Goal: Transaction & Acquisition: Subscribe to service/newsletter

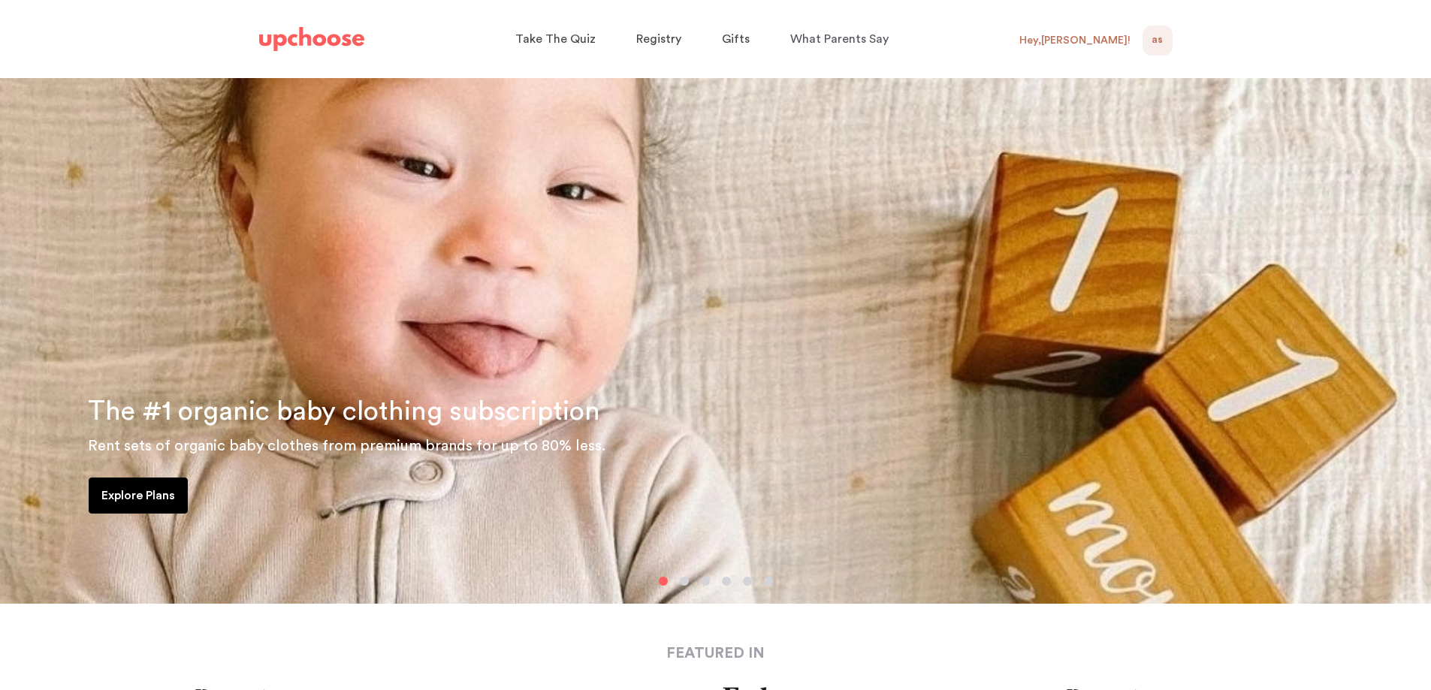
click at [1151, 40] on div "AS NaN" at bounding box center [1157, 41] width 30 height 30
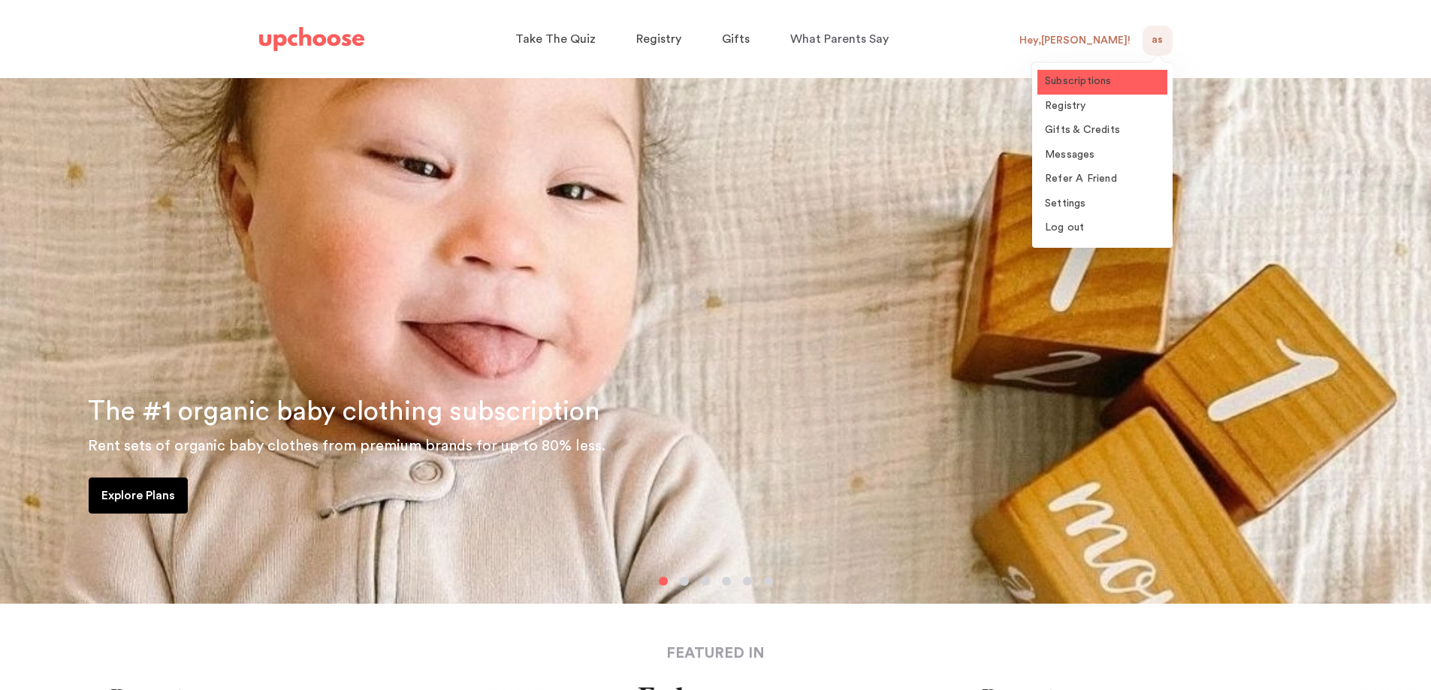
click at [1082, 77] on span "Subscriptions" at bounding box center [1078, 81] width 67 height 11
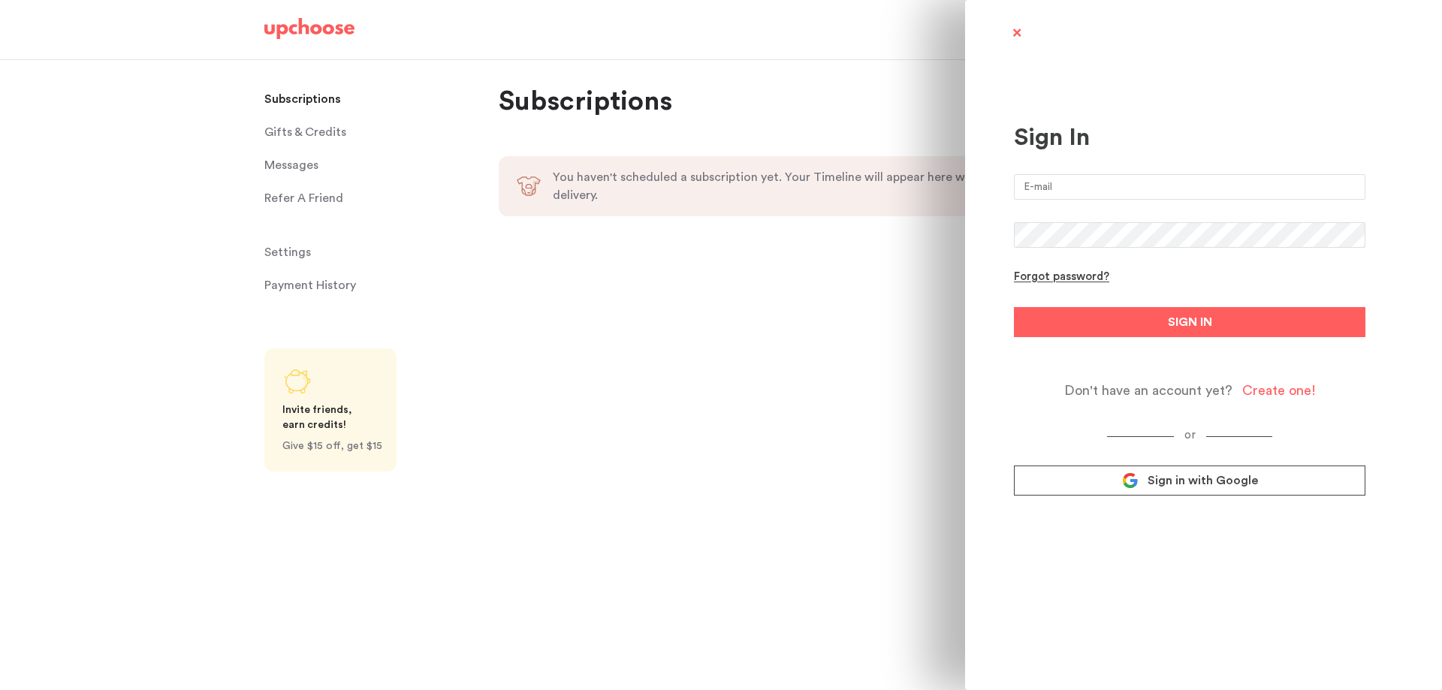
click at [1018, 32] on span at bounding box center [1016, 34] width 19 height 19
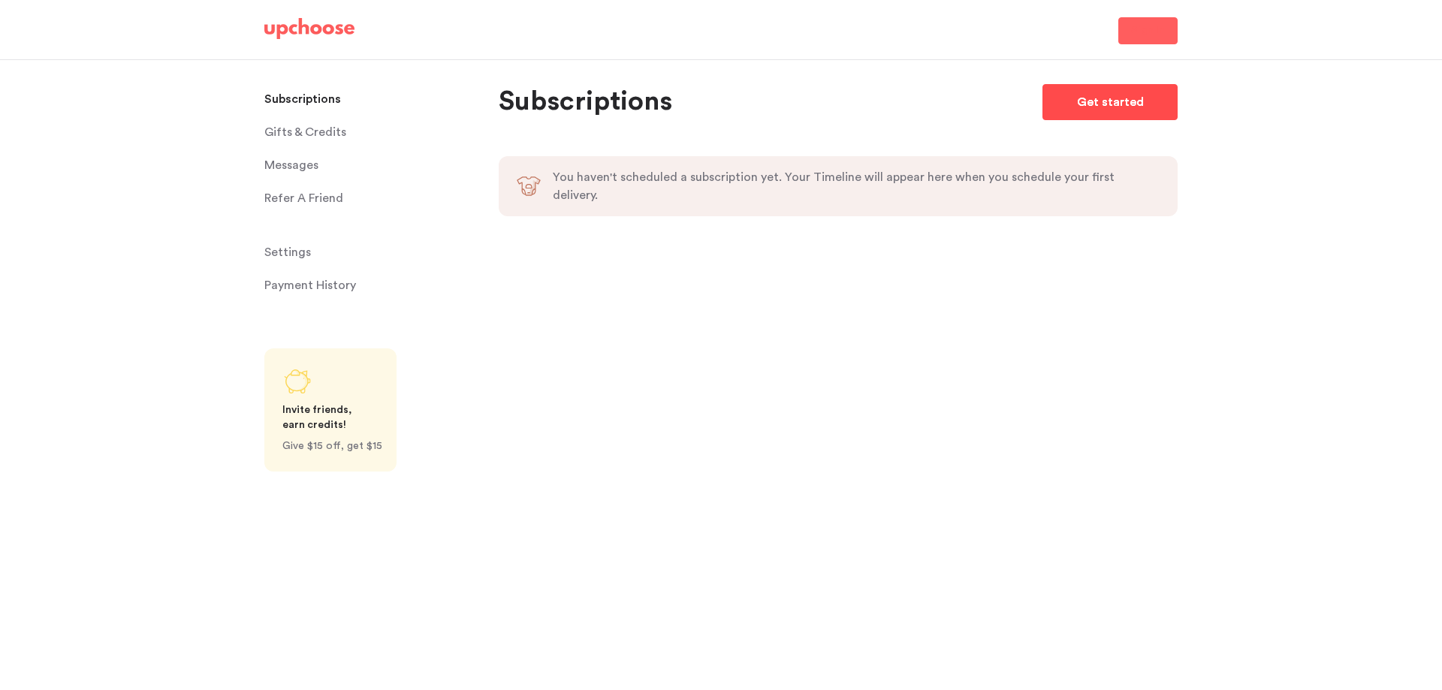
click at [1101, 104] on p "Get started" at bounding box center [1110, 102] width 67 height 18
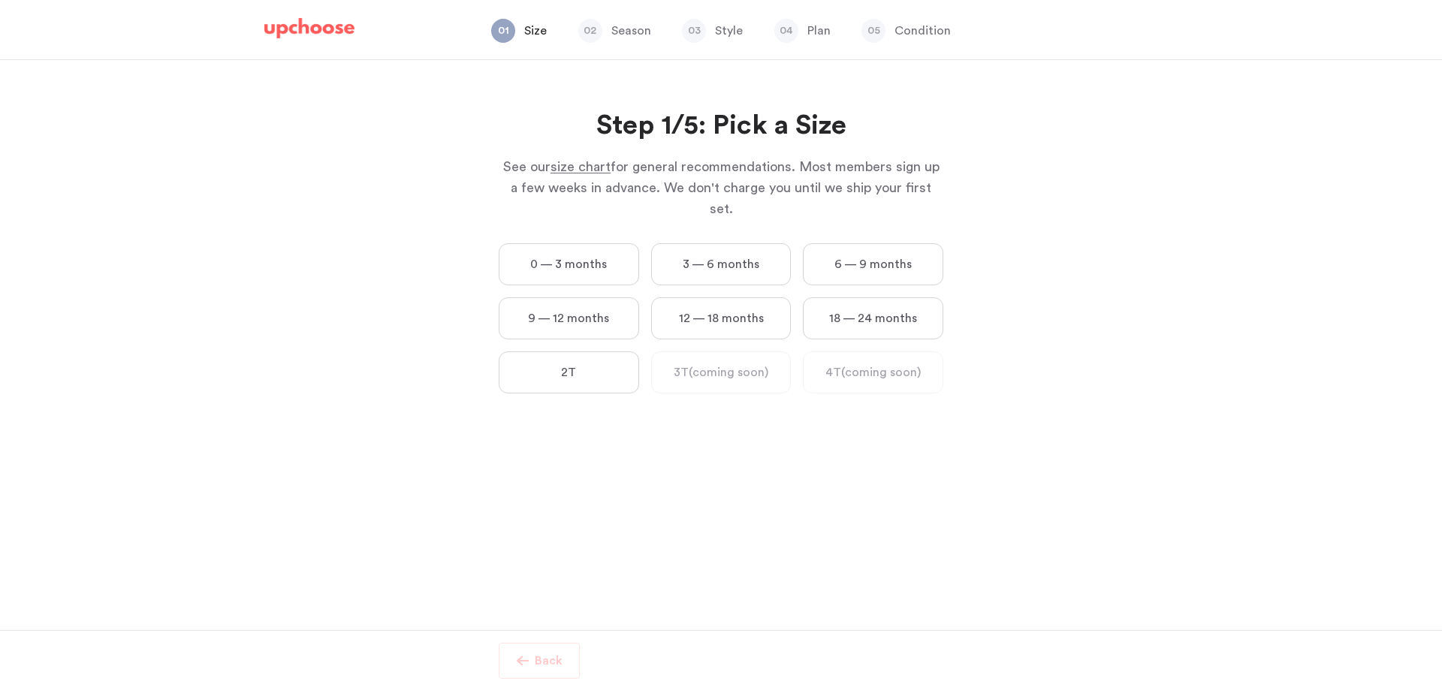
click at [560, 243] on label "0 — 3 months" at bounding box center [569, 264] width 140 height 42
click at [0, 0] on months "0 — 3 months" at bounding box center [0, 0] width 0 height 0
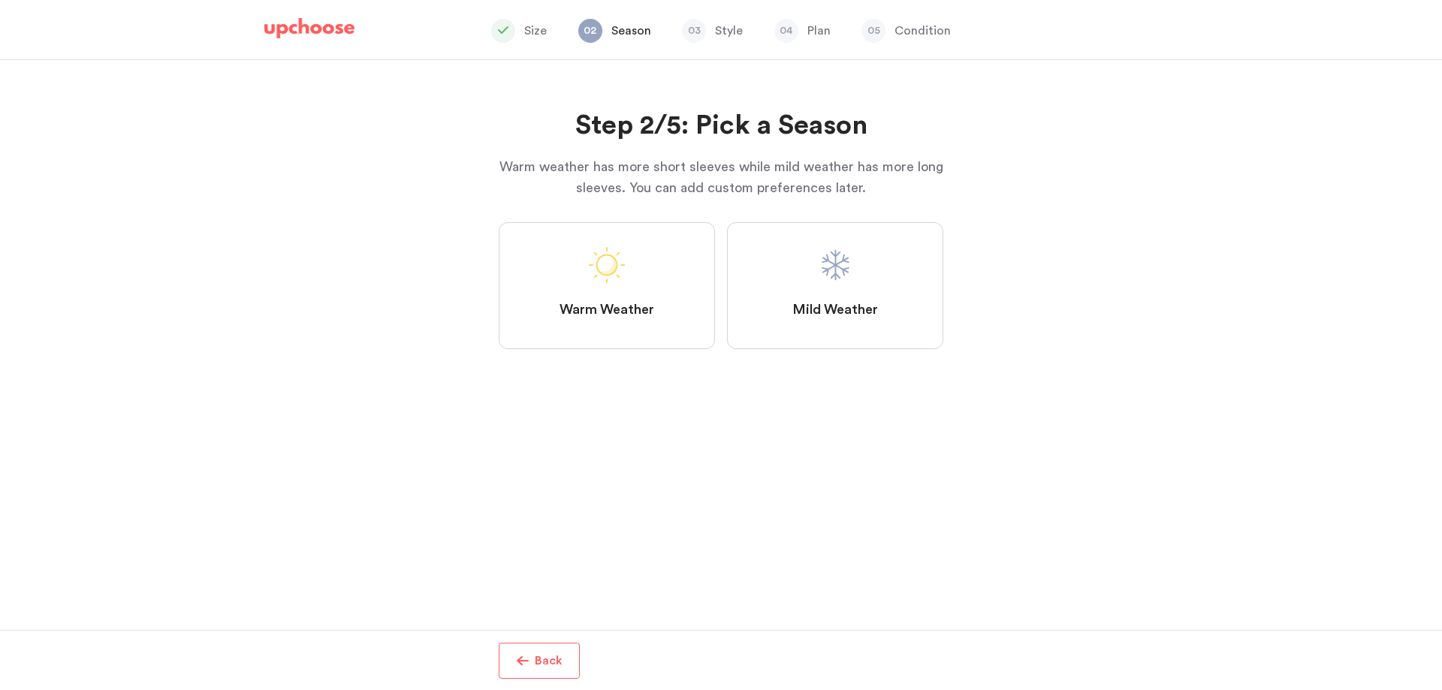
click at [873, 270] on label "Mild Weather" at bounding box center [835, 285] width 216 height 127
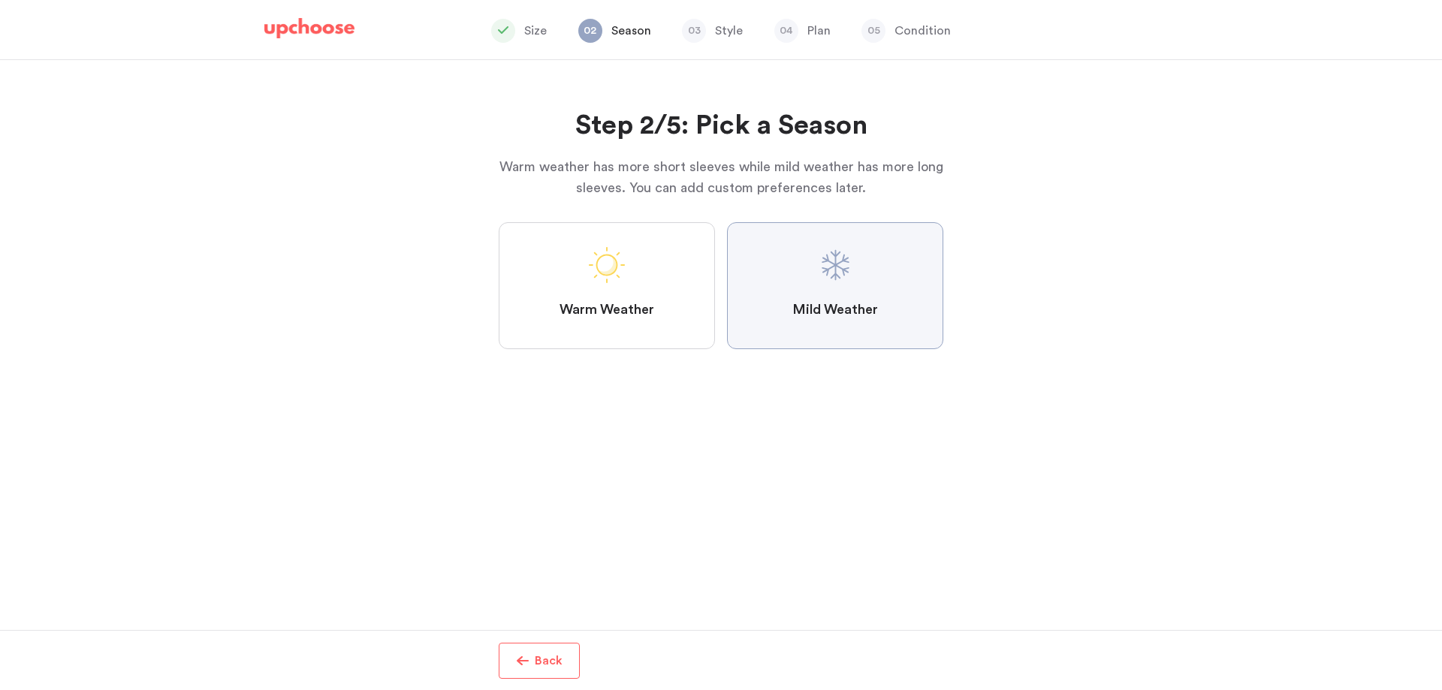
click at [0, 0] on Weather "Mild Weather" at bounding box center [0, 0] width 0 height 0
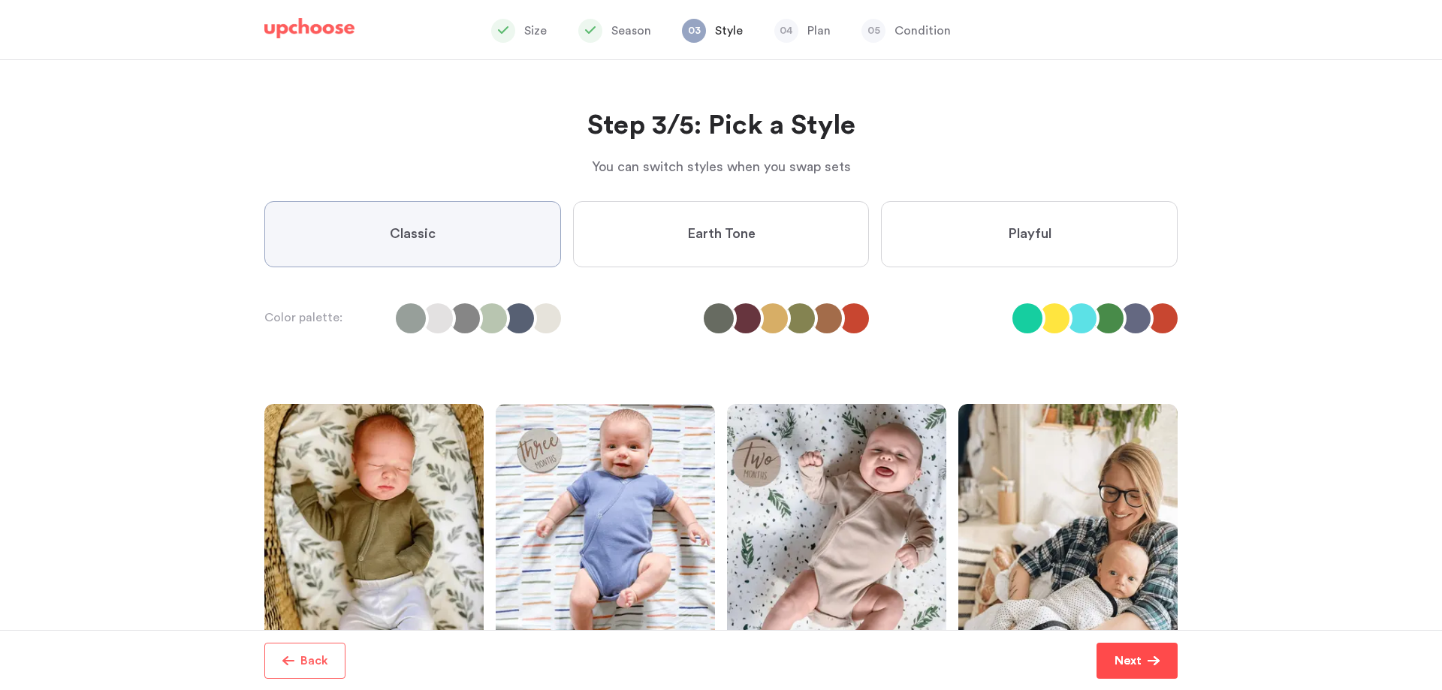
click at [1131, 653] on p "Next" at bounding box center [1128, 661] width 27 height 18
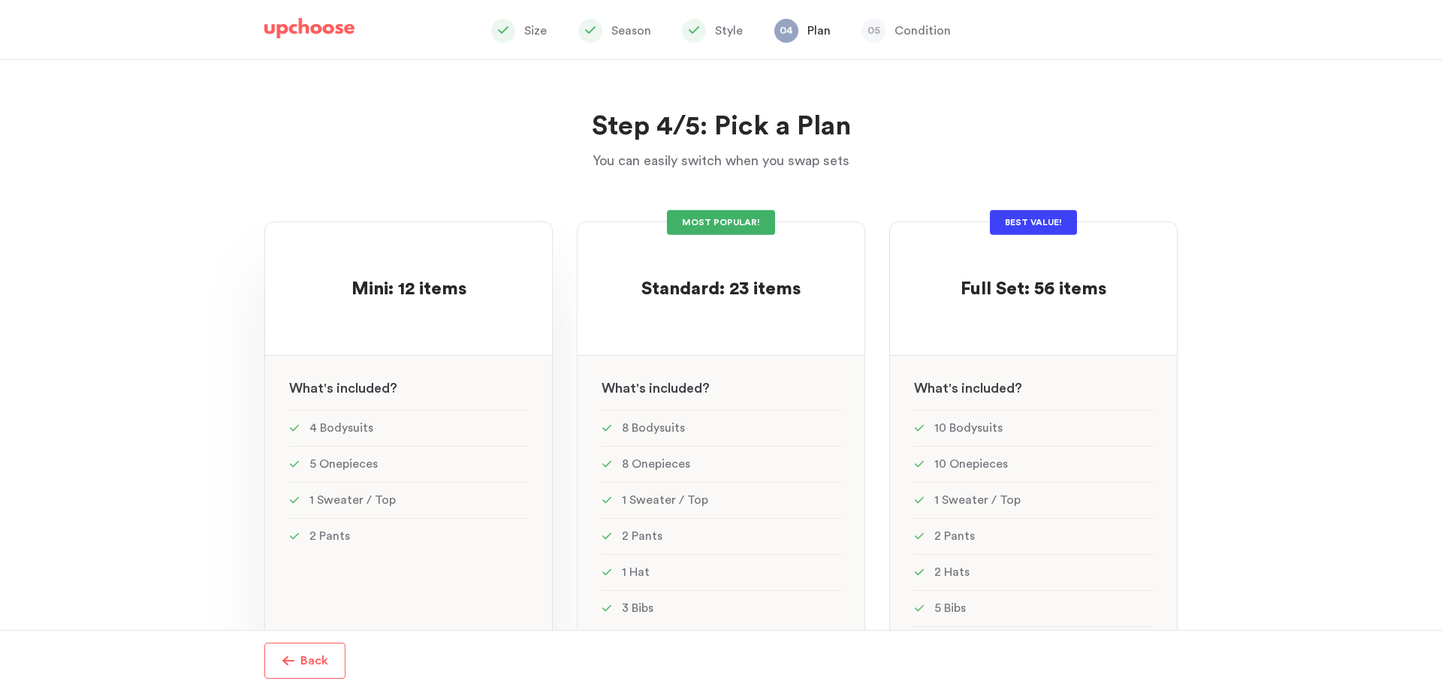
click at [379, 267] on p at bounding box center [408, 266] width 115 height 24
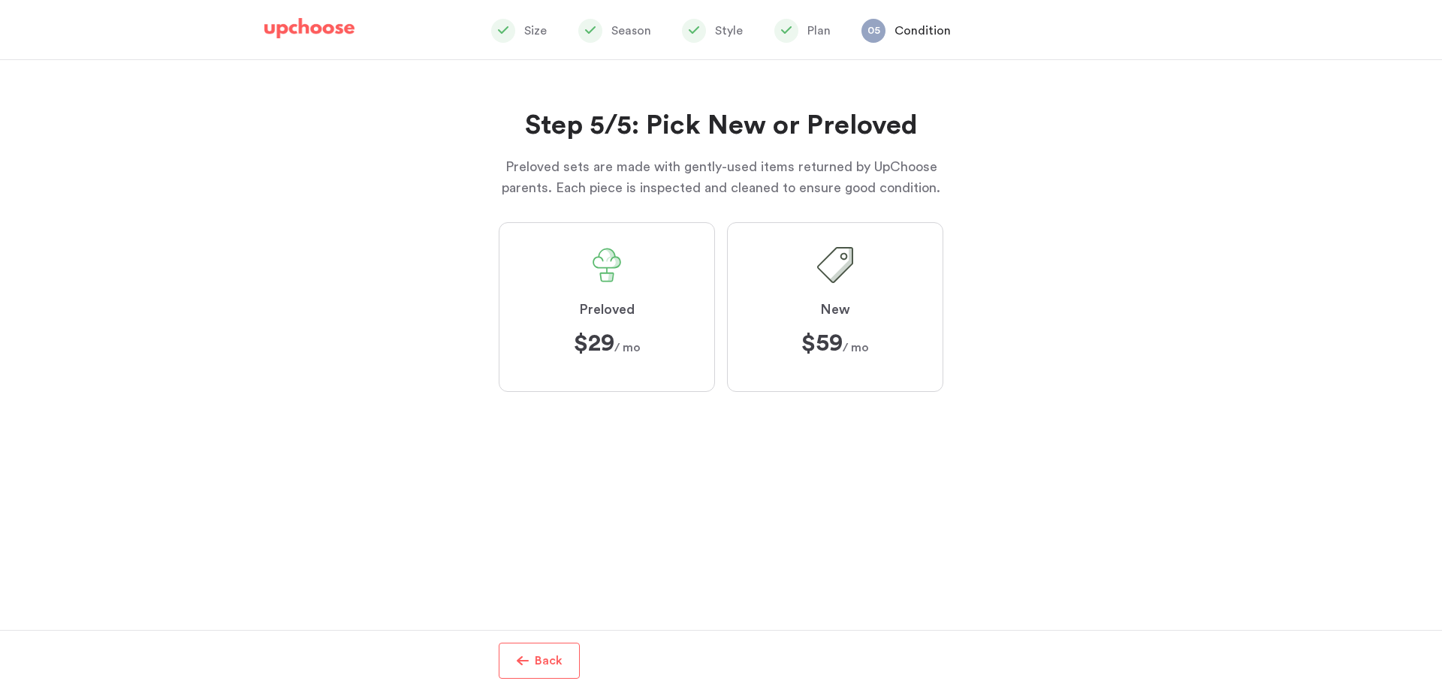
click at [627, 314] on span "Preloved" at bounding box center [607, 310] width 56 height 18
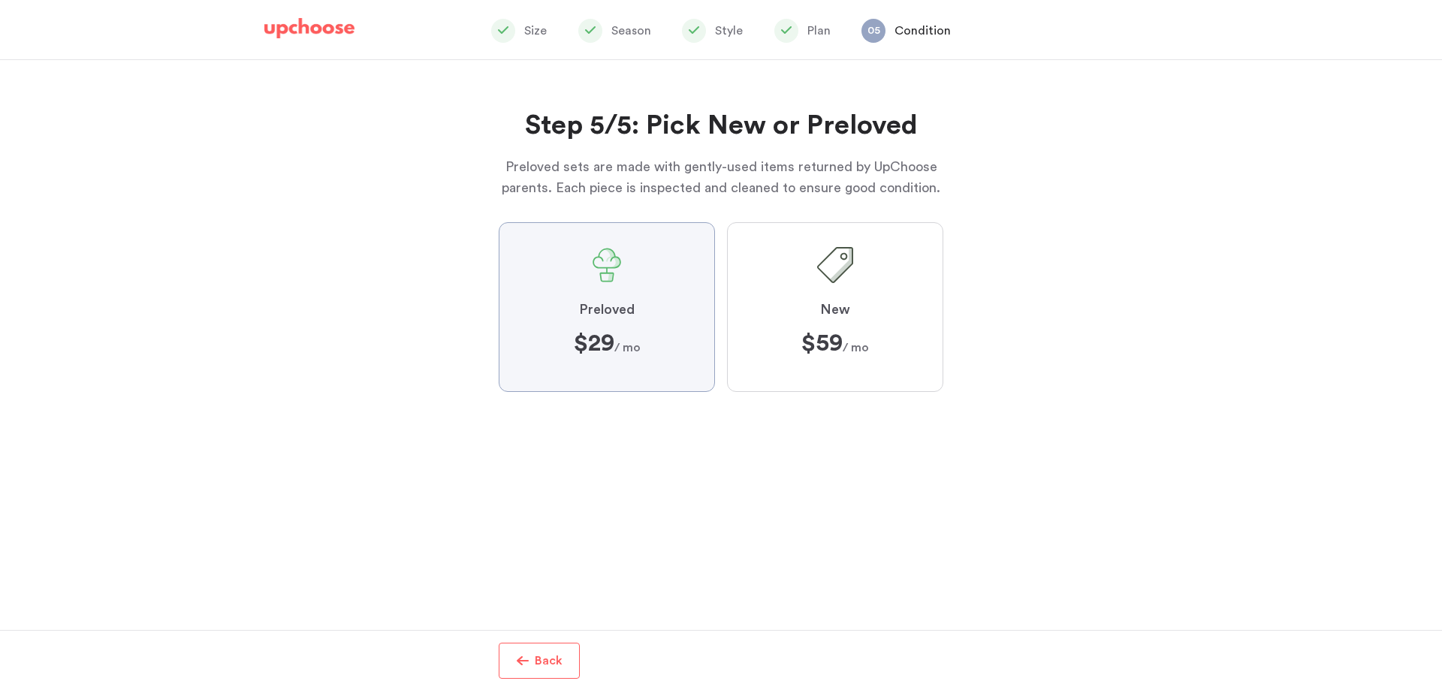
click at [0, 0] on input "Preloved $29 $29 / mo" at bounding box center [0, 0] width 0 height 0
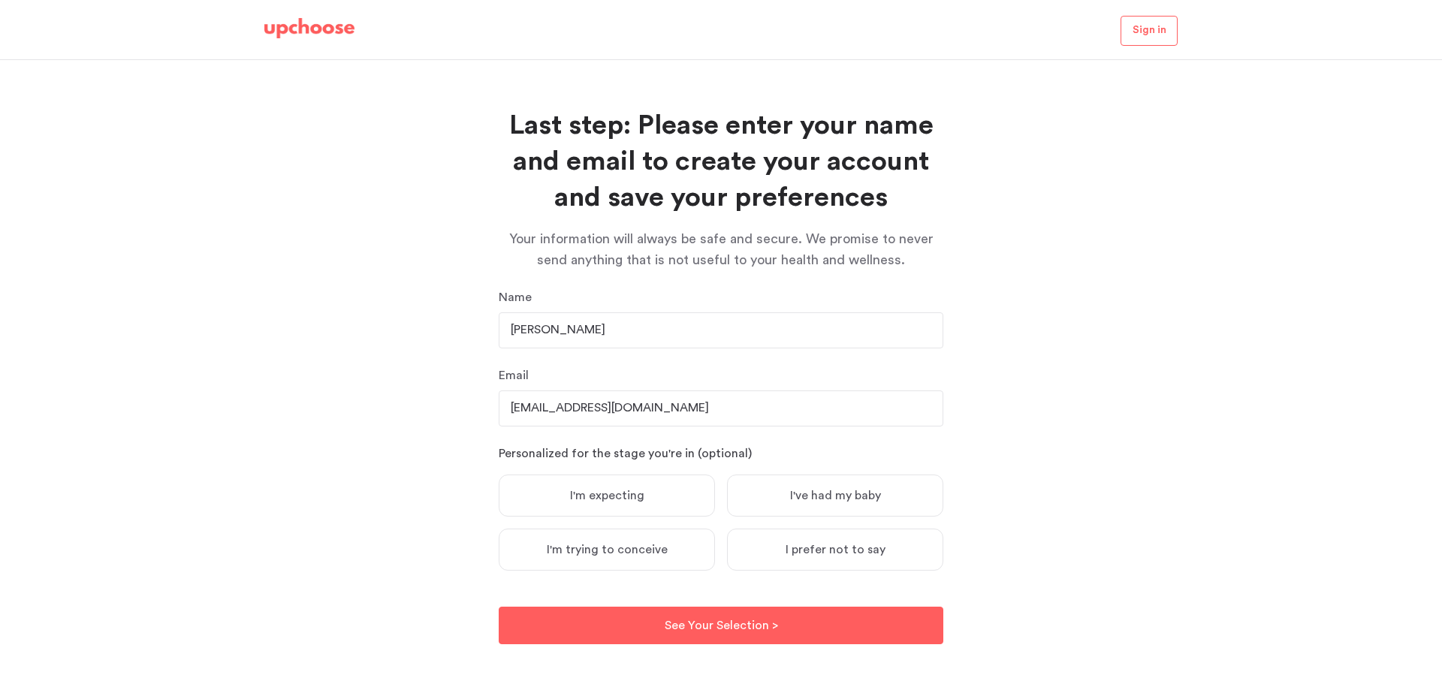
click at [581, 490] on span "I'm expecting" at bounding box center [607, 495] width 74 height 15
click at [0, 0] on input "I'm expecting" at bounding box center [0, 0] width 0 height 0
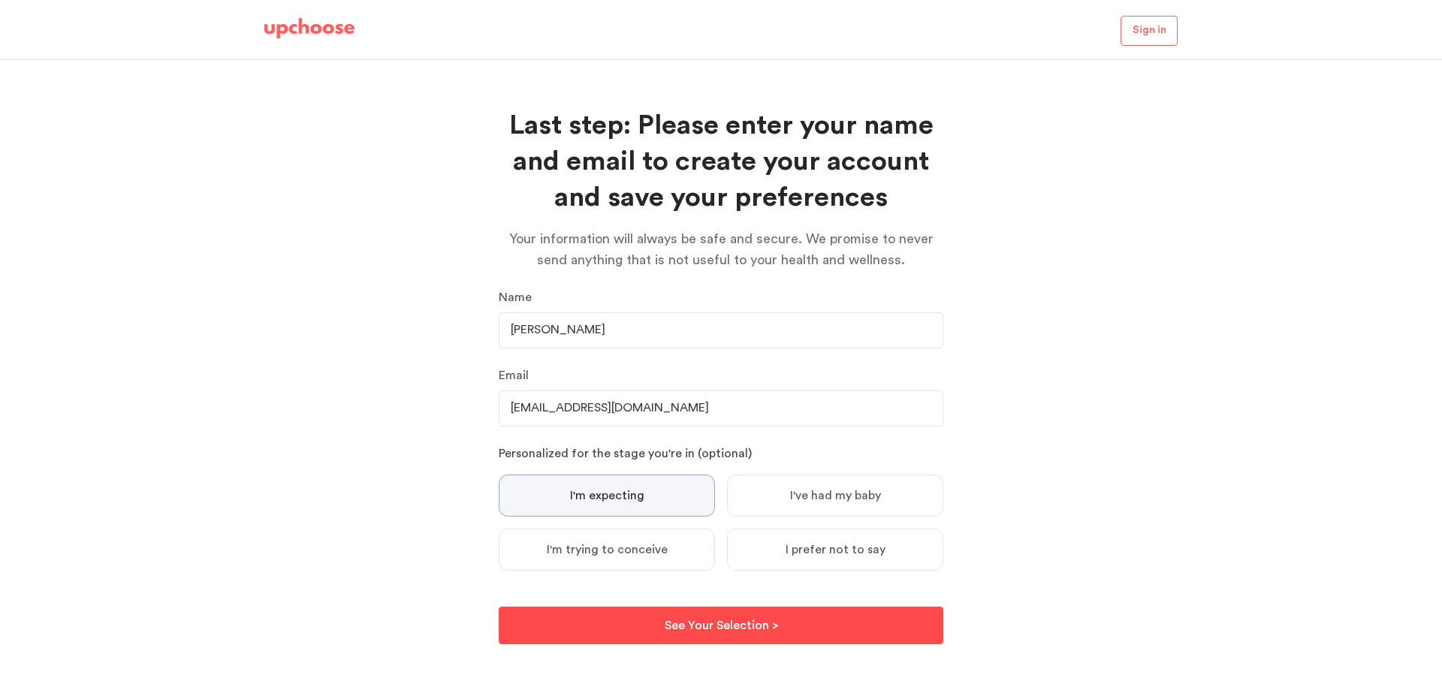
click at [532, 623] on button "See Your Selection > See Your Selection >" at bounding box center [721, 626] width 445 height 38
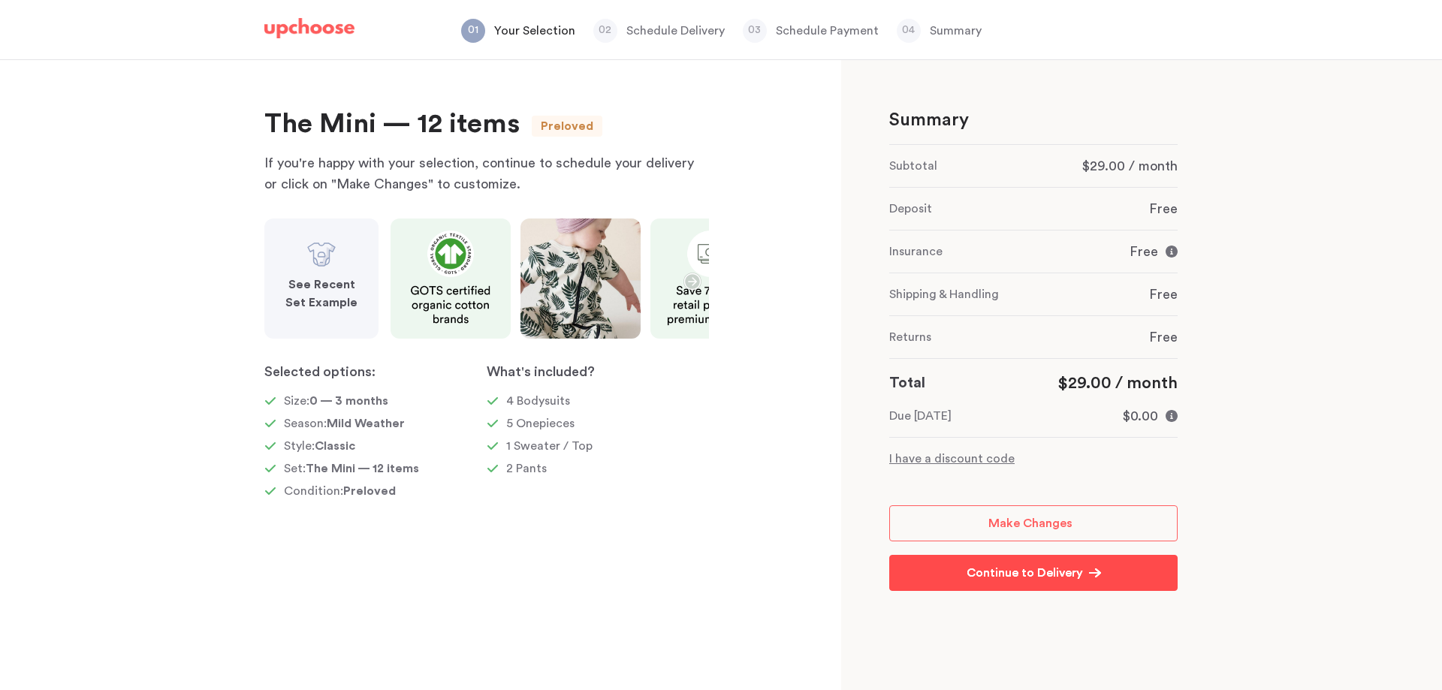
click at [961, 583] on link "Continue to Delivery Continue to Delivery" at bounding box center [1033, 573] width 288 height 36
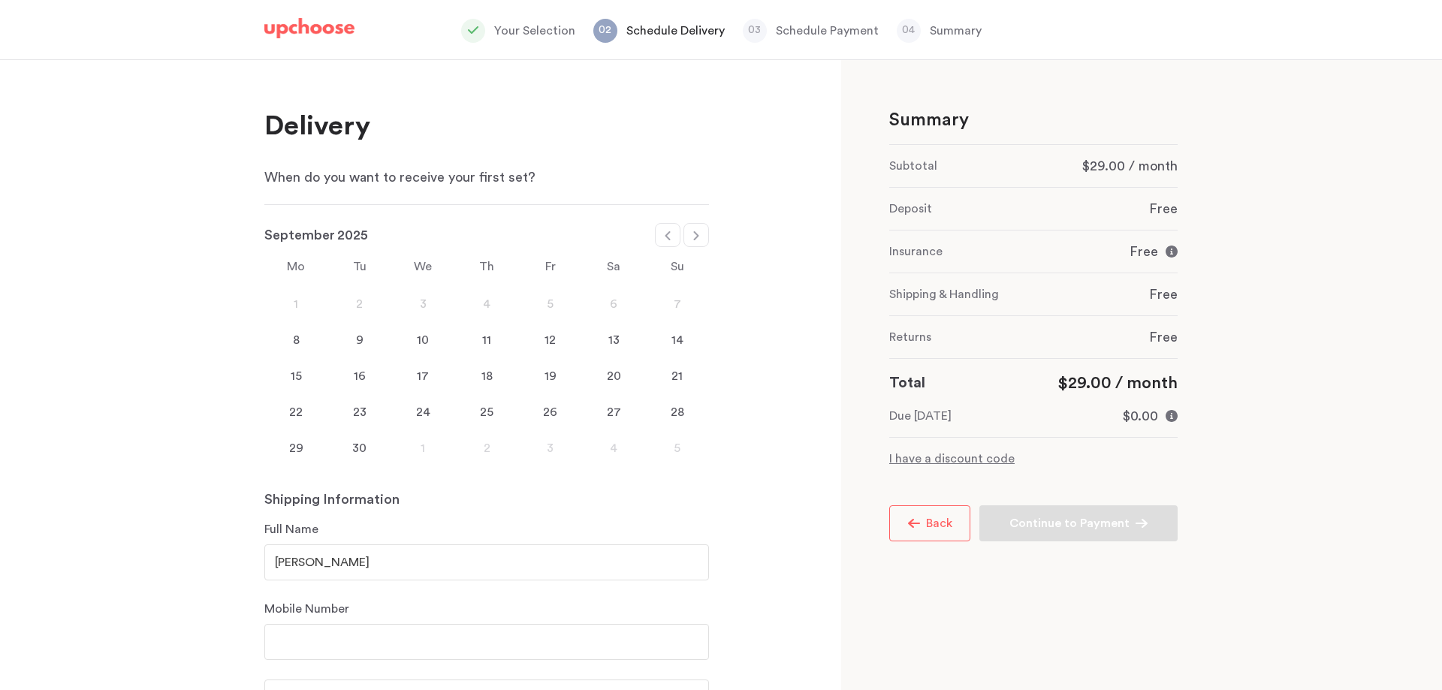
click at [700, 234] on icon at bounding box center [696, 236] width 12 height 12
select select "January"
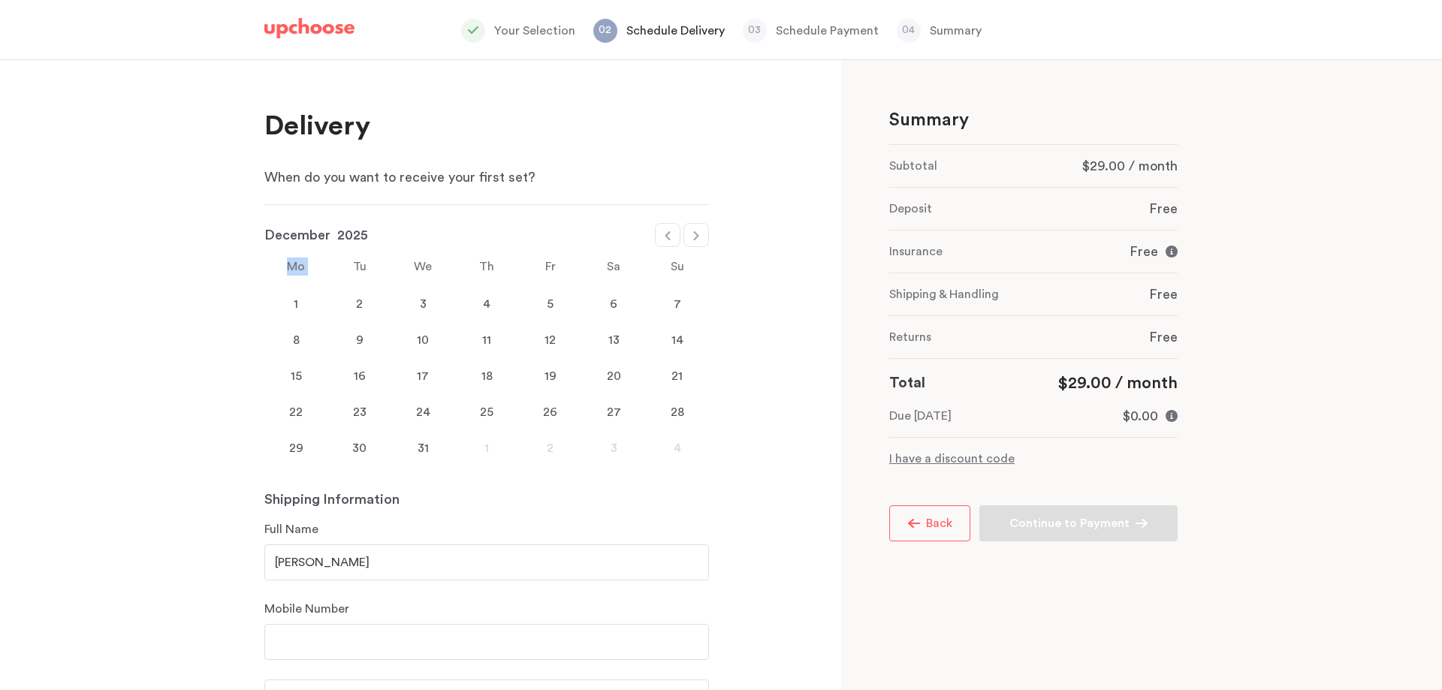
select select "2026"
click at [700, 234] on icon at bounding box center [696, 236] width 12 height 12
select select "March"
click at [490, 377] on div "12" at bounding box center [487, 376] width 64 height 18
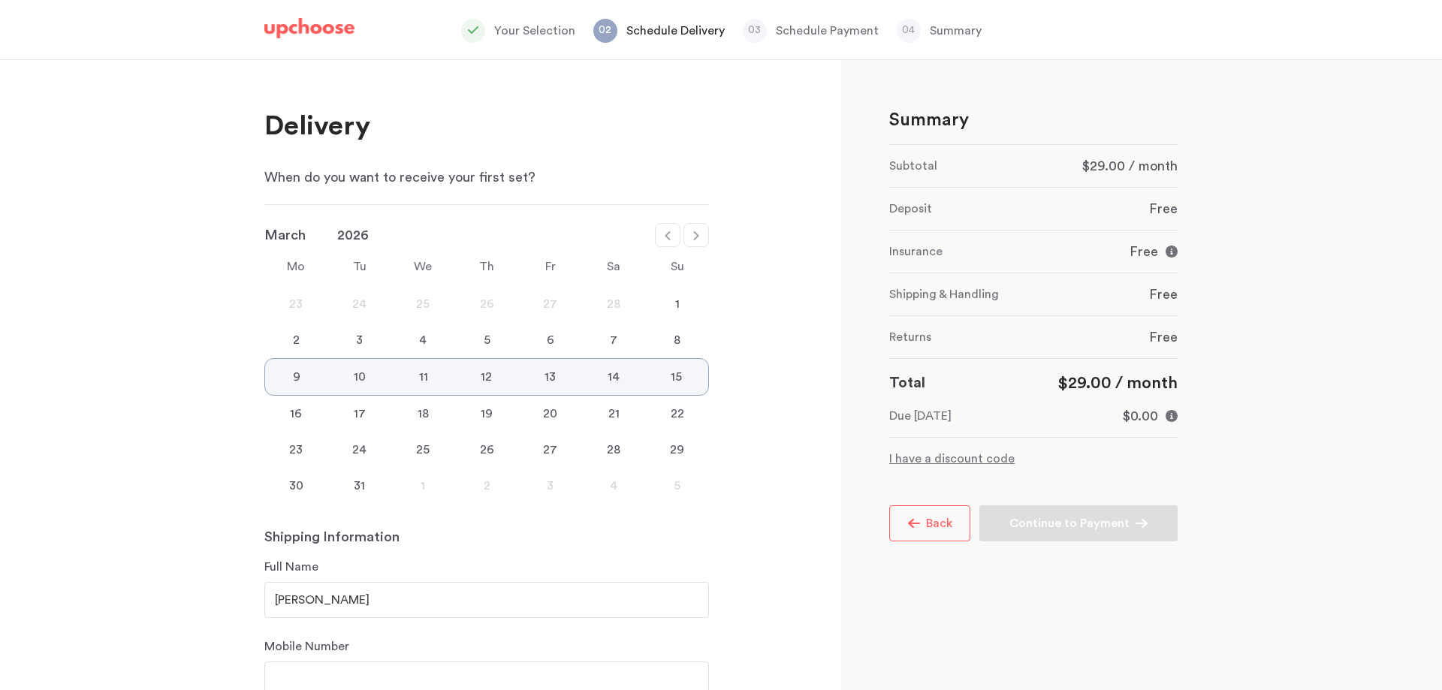
click at [484, 373] on div "12" at bounding box center [486, 377] width 63 height 18
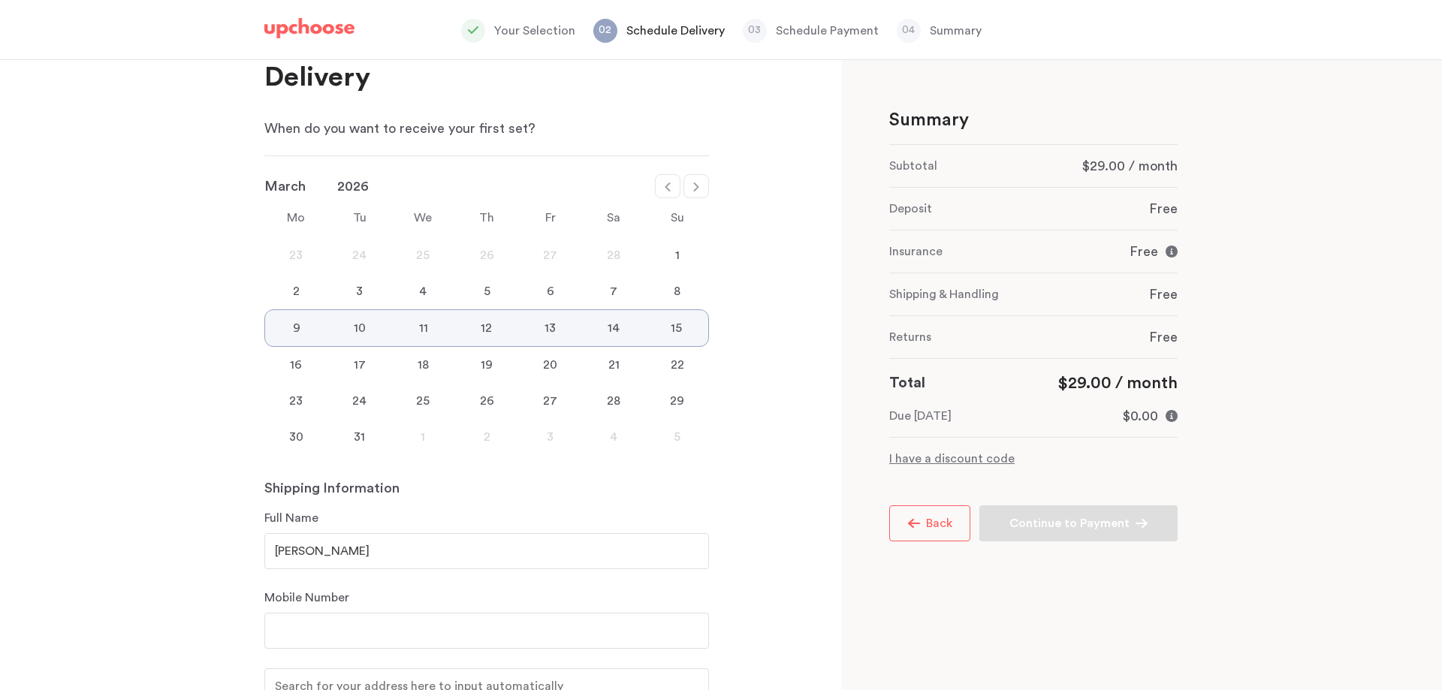
scroll to position [75, 0]
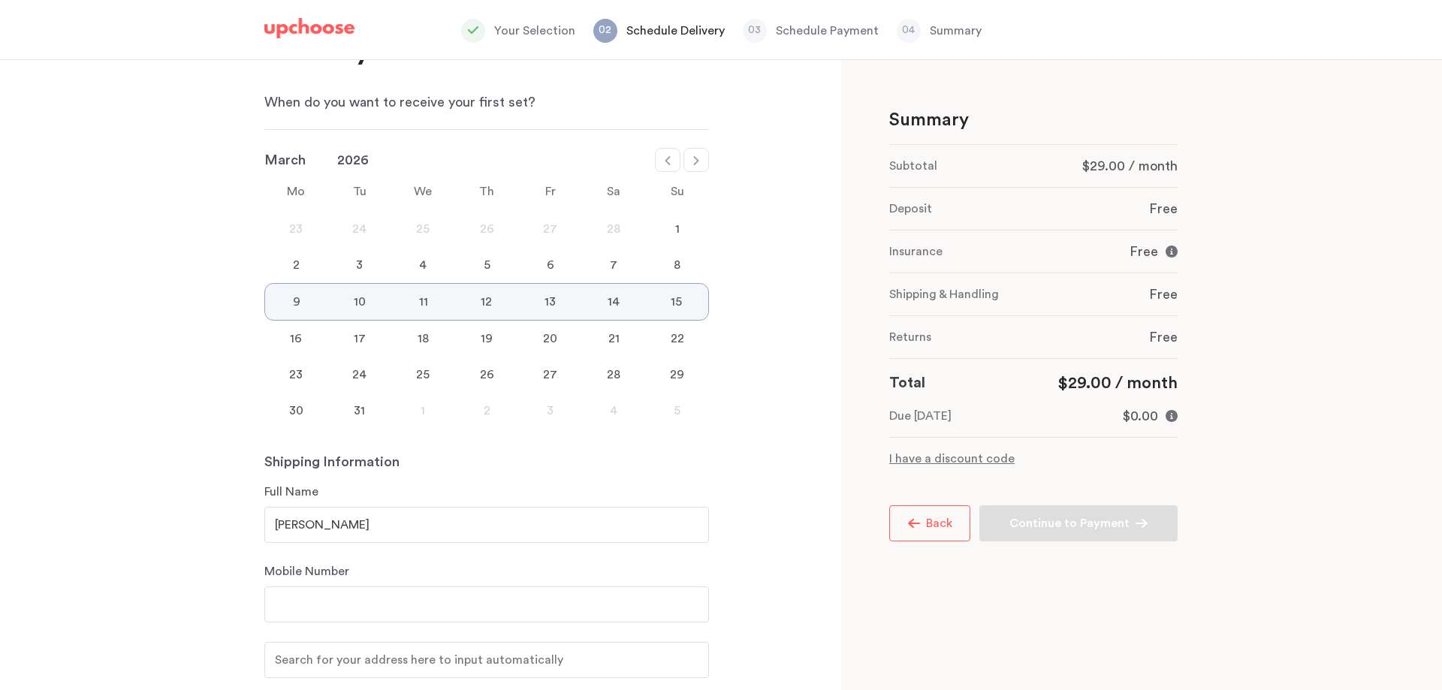
click at [482, 290] on div "9 10 11 12 13 14 15" at bounding box center [486, 302] width 445 height 38
click at [490, 292] on div "9 10 11 12 13 14 15" at bounding box center [486, 302] width 445 height 38
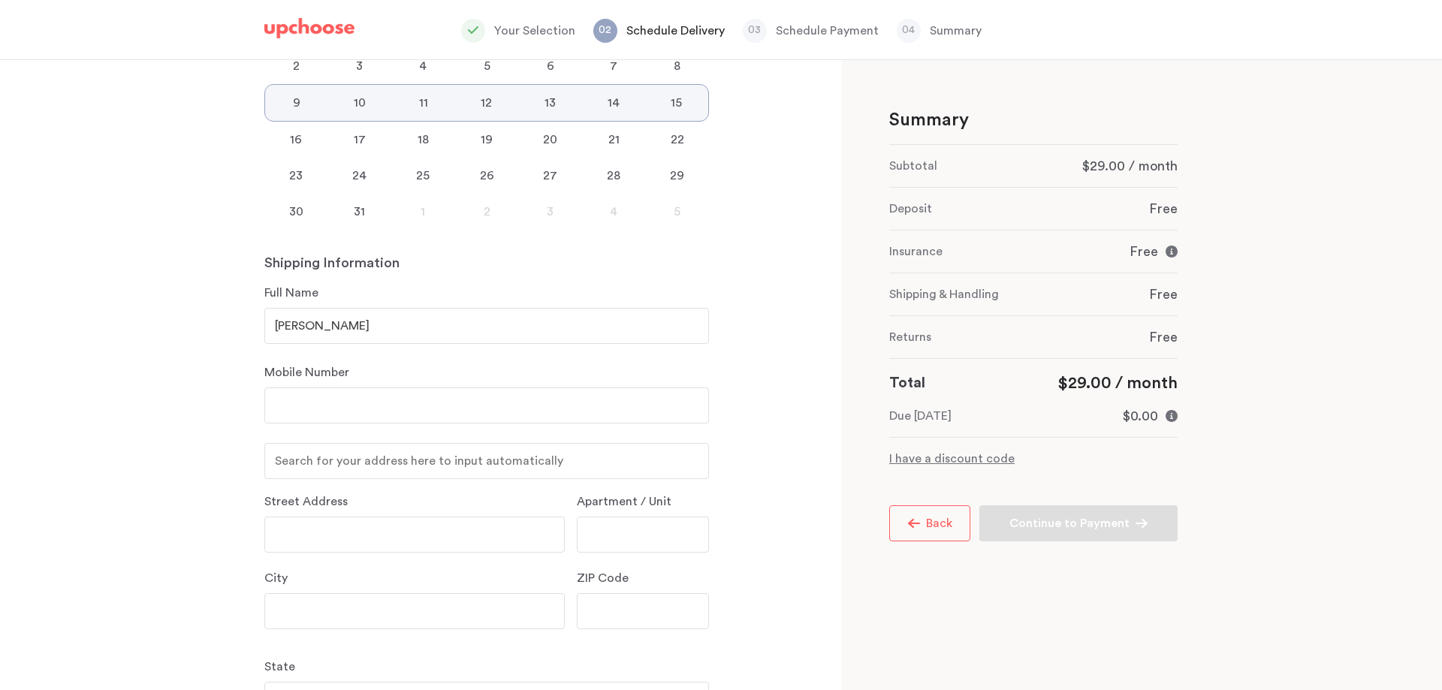
scroll to position [300, 0]
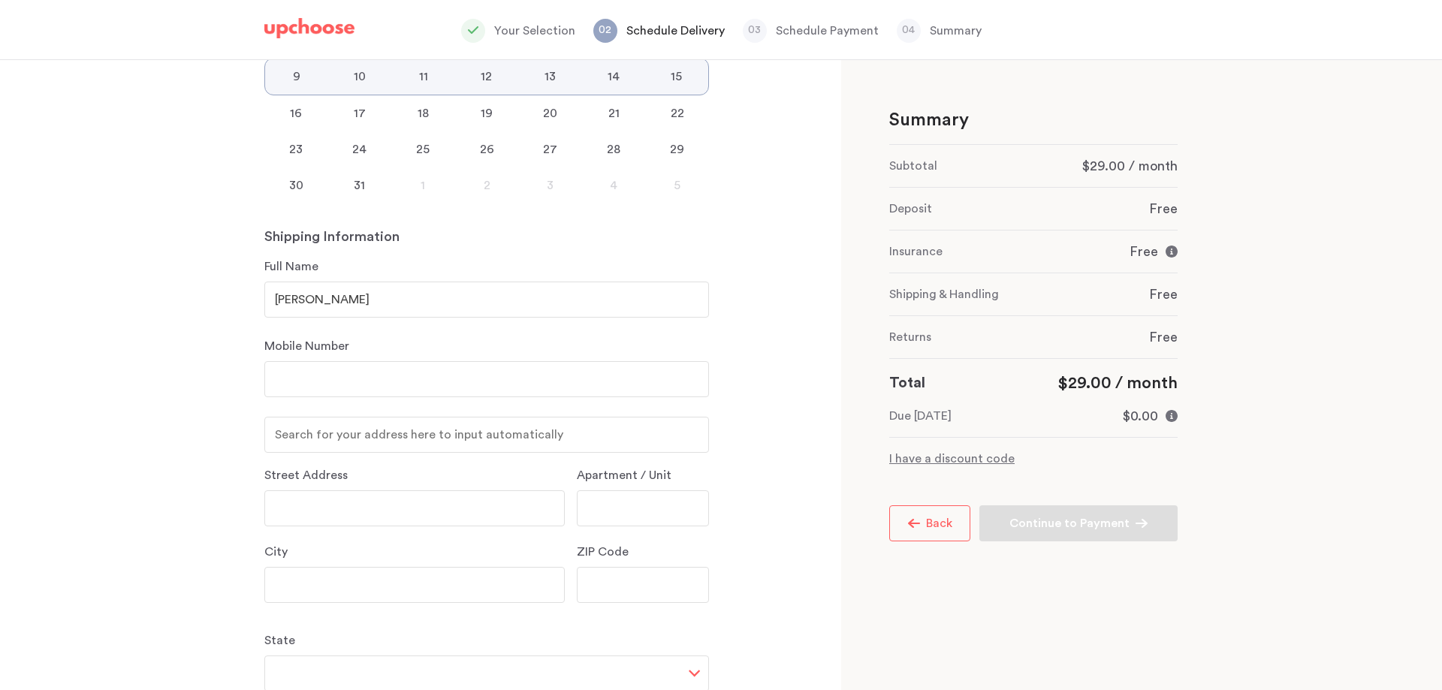
click at [327, 382] on input "number" at bounding box center [486, 379] width 445 height 36
type input "4015692449"
click at [397, 379] on input "4015692449" at bounding box center [486, 379] width 445 height 36
click at [367, 435] on input "text" at bounding box center [486, 435] width 445 height 36
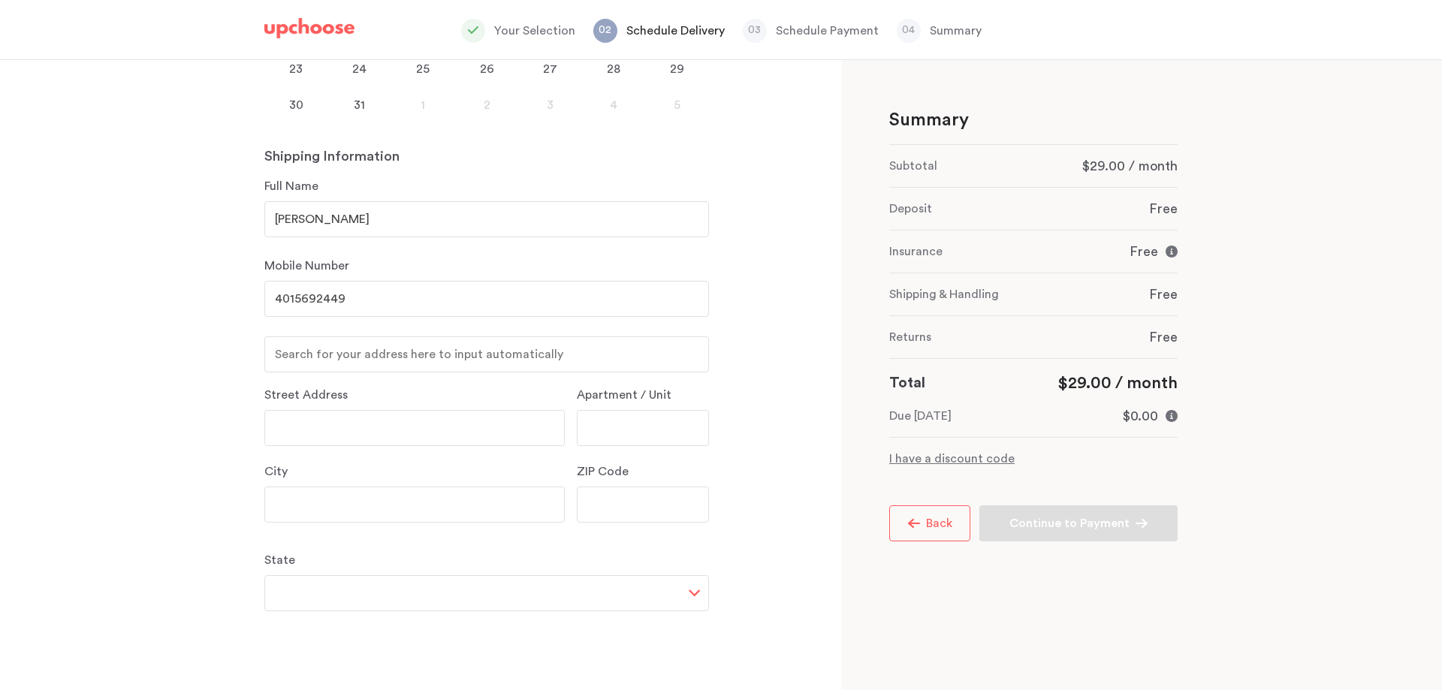
scroll to position [382, 0]
click at [976, 456] on p "I have a discount code" at bounding box center [1033, 459] width 288 height 18
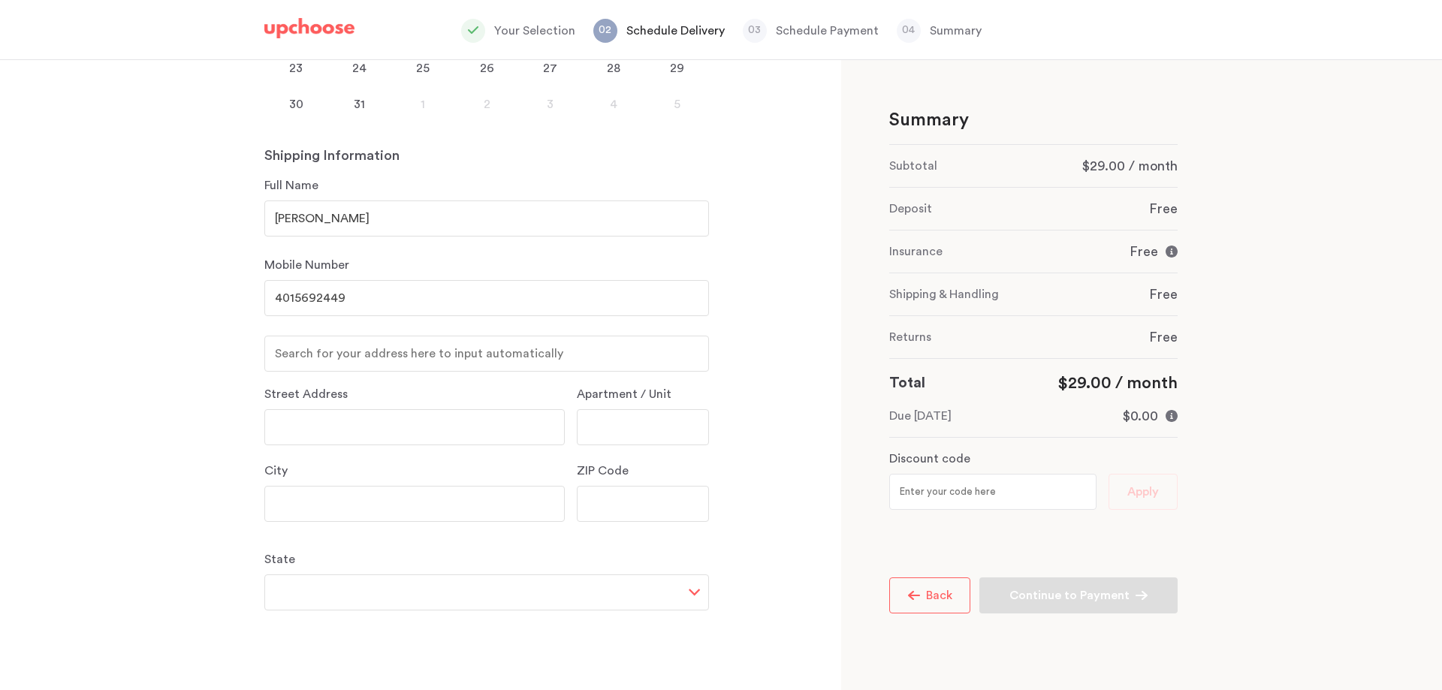
click at [961, 488] on input "text" at bounding box center [992, 492] width 207 height 36
type input "organic20"
click at [1136, 500] on span "Apply" at bounding box center [1143, 492] width 32 height 20
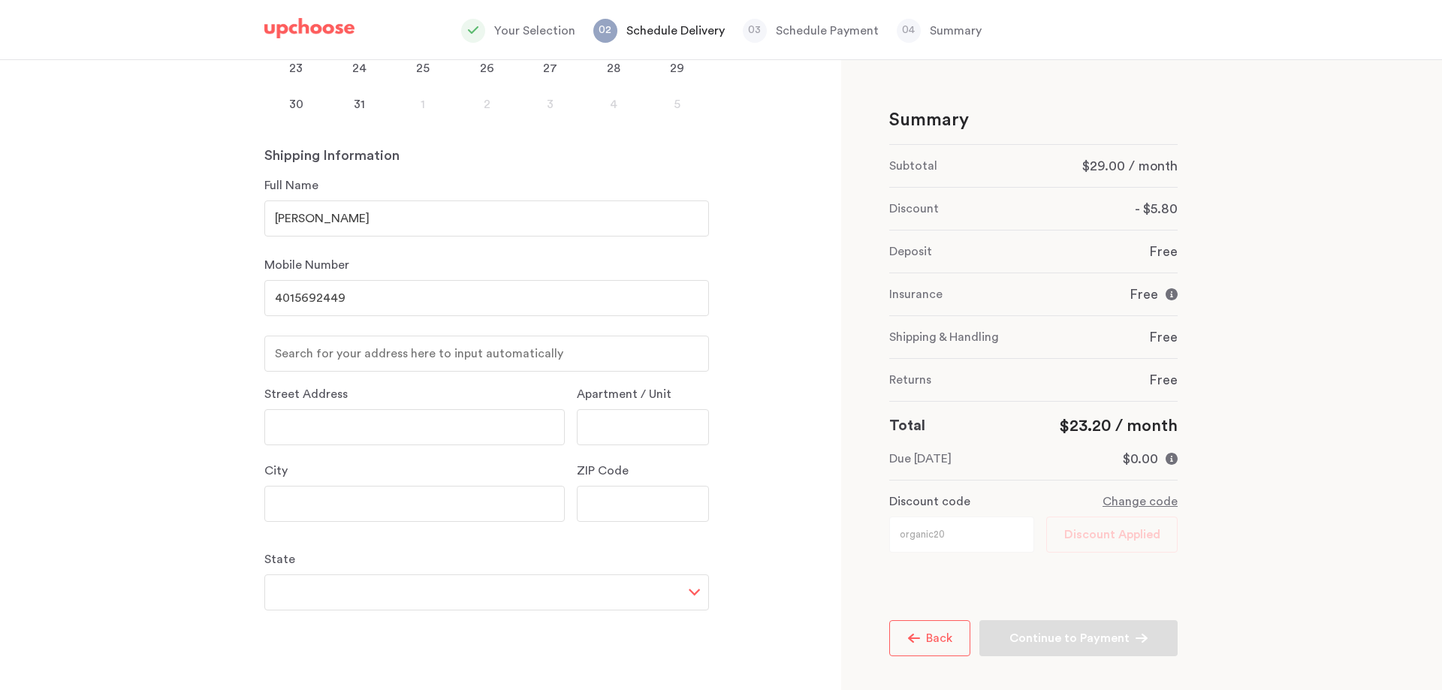
click at [342, 436] on input "text" at bounding box center [414, 427] width 300 height 36
type input "26 Castine Street"
click at [292, 514] on input "text" at bounding box center [414, 504] width 300 height 36
type input "Cumberland"
click at [616, 502] on input "text" at bounding box center [643, 504] width 132 height 36
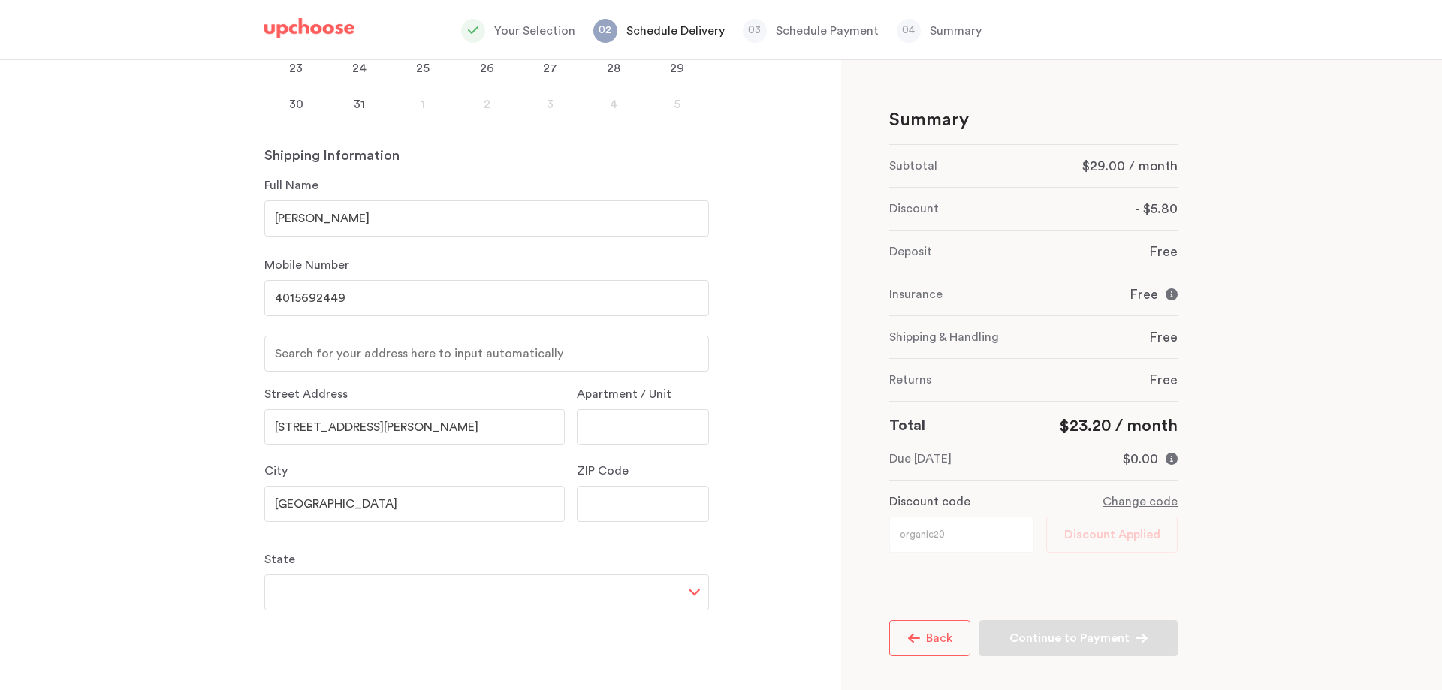
type input "02864"
click at [408, 593] on select "Alabama Alaska Arizona Arkansas California Colorado Connecticut Delaware Distri…" at bounding box center [486, 593] width 445 height 36
click at [264, 575] on select "Alabama Alaska Arizona Arkansas California Colorado Connecticut Delaware Distri…" at bounding box center [486, 593] width 445 height 36
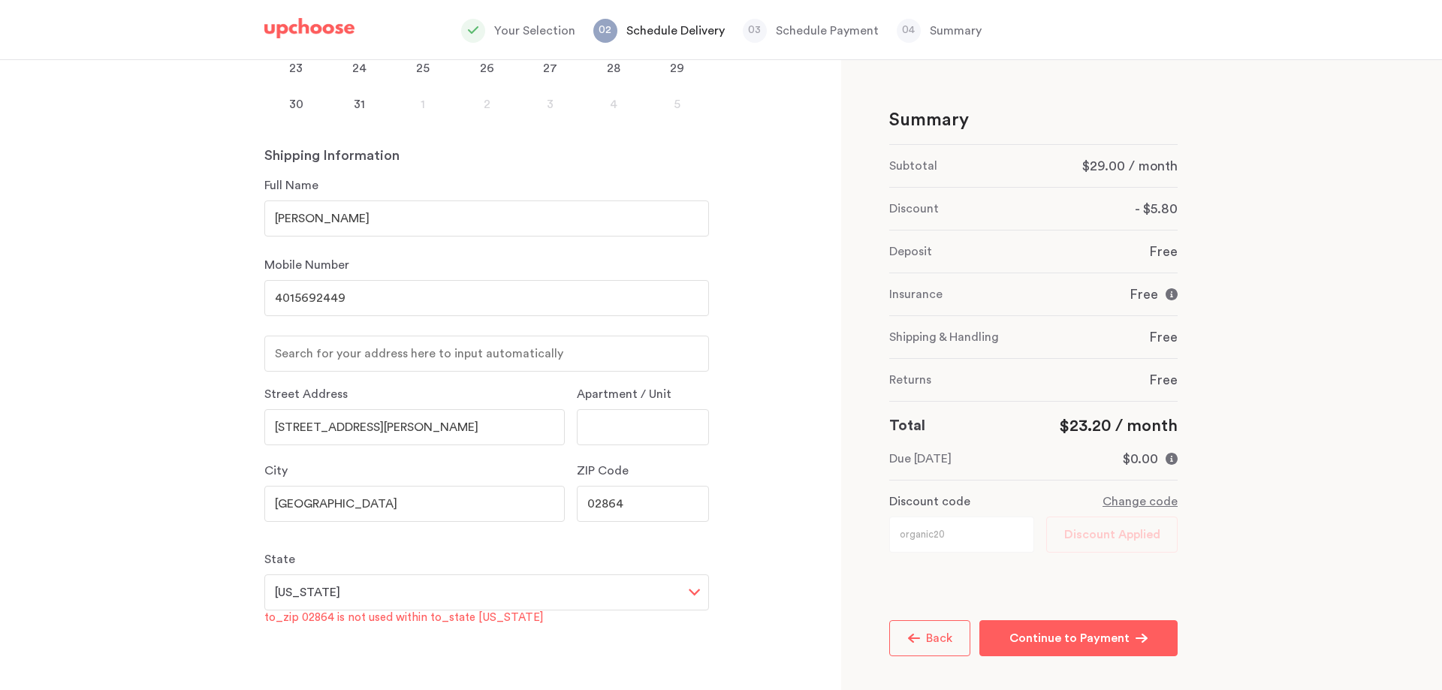
click at [333, 593] on select "Alabama Alaska Arizona Arkansas California Colorado Connecticut Delaware Distri…" at bounding box center [486, 593] width 445 height 36
select select "RI"
click at [264, 575] on select "Alabama Alaska Arizona Arkansas California Colorado Connecticut Delaware Distri…" at bounding box center [486, 593] width 445 height 36
click at [1080, 641] on p "Continue to Payment" at bounding box center [1069, 638] width 120 height 18
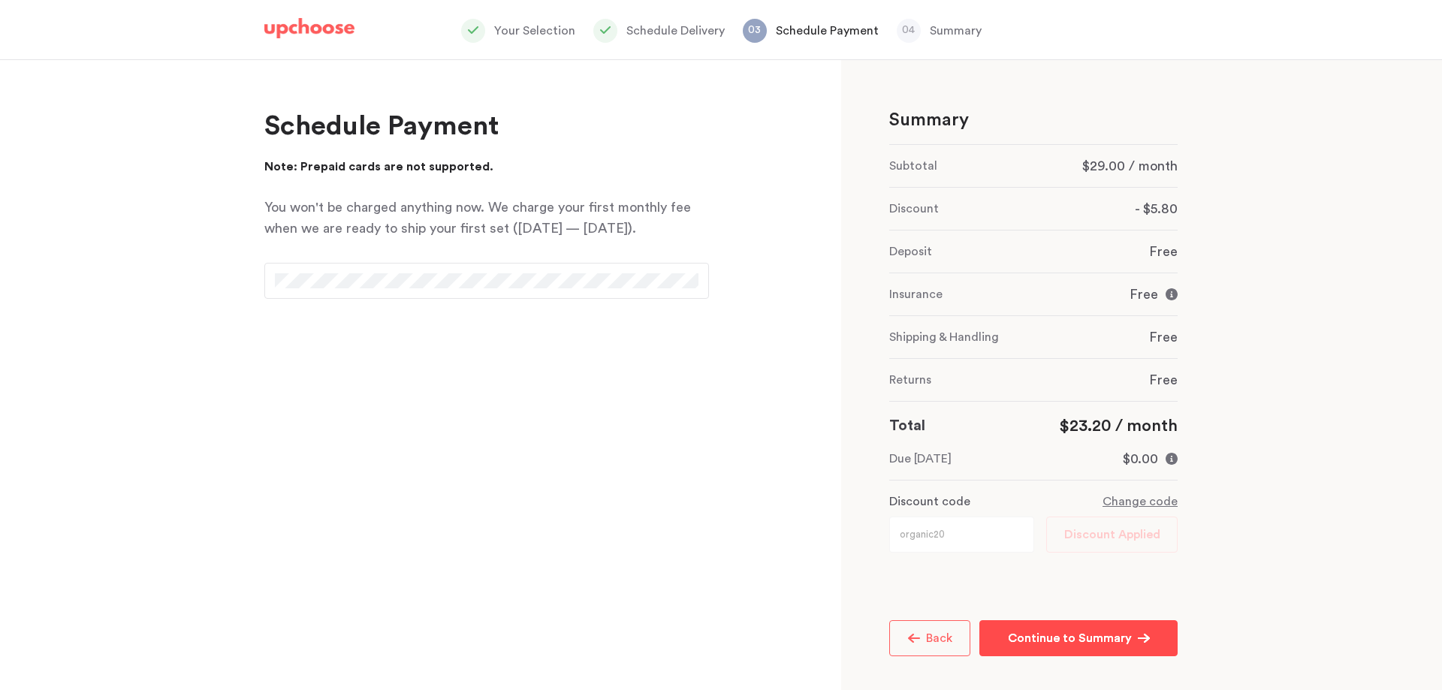
click at [1098, 638] on p "Continue to Summary" at bounding box center [1070, 638] width 124 height 18
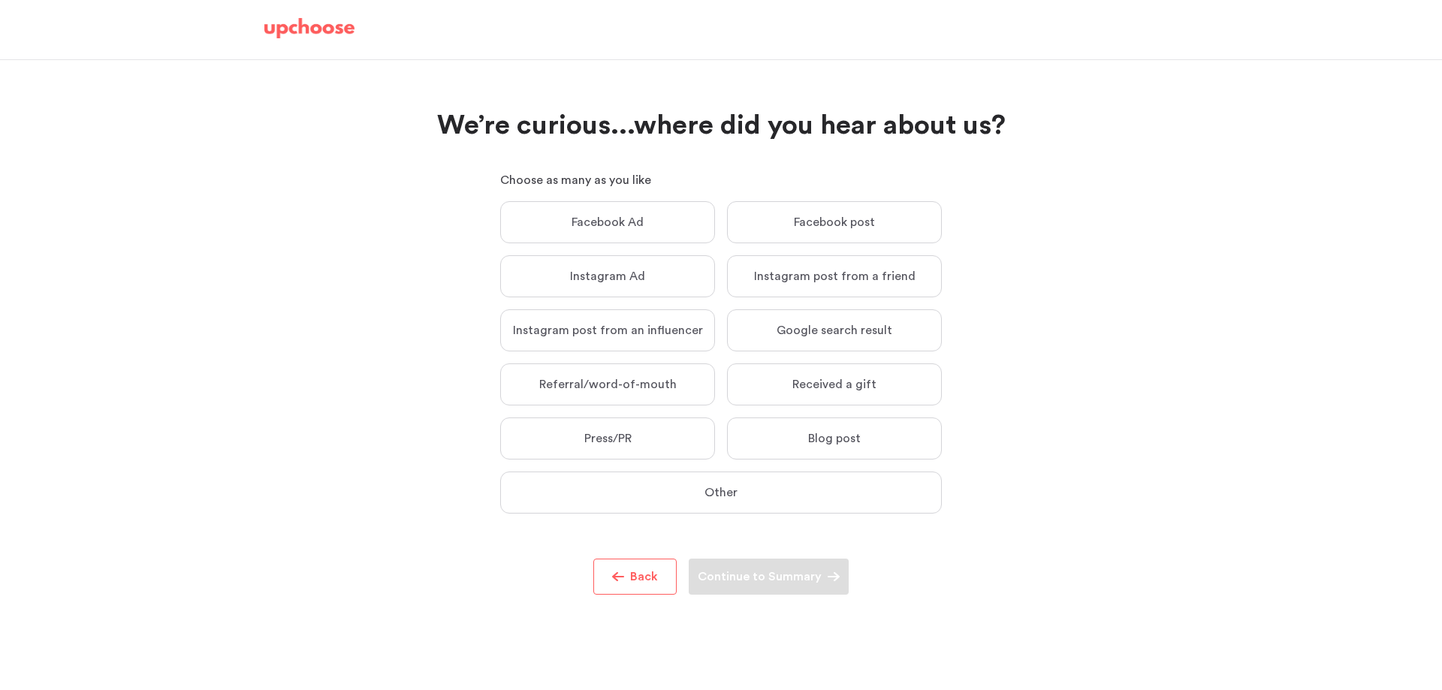
click at [817, 332] on p "Google search result" at bounding box center [835, 330] width 116 height 15
click at [0, 0] on input "Google search result Google search result" at bounding box center [0, 0] width 0 height 0
click at [808, 576] on p "Continue to Summary" at bounding box center [760, 577] width 124 height 18
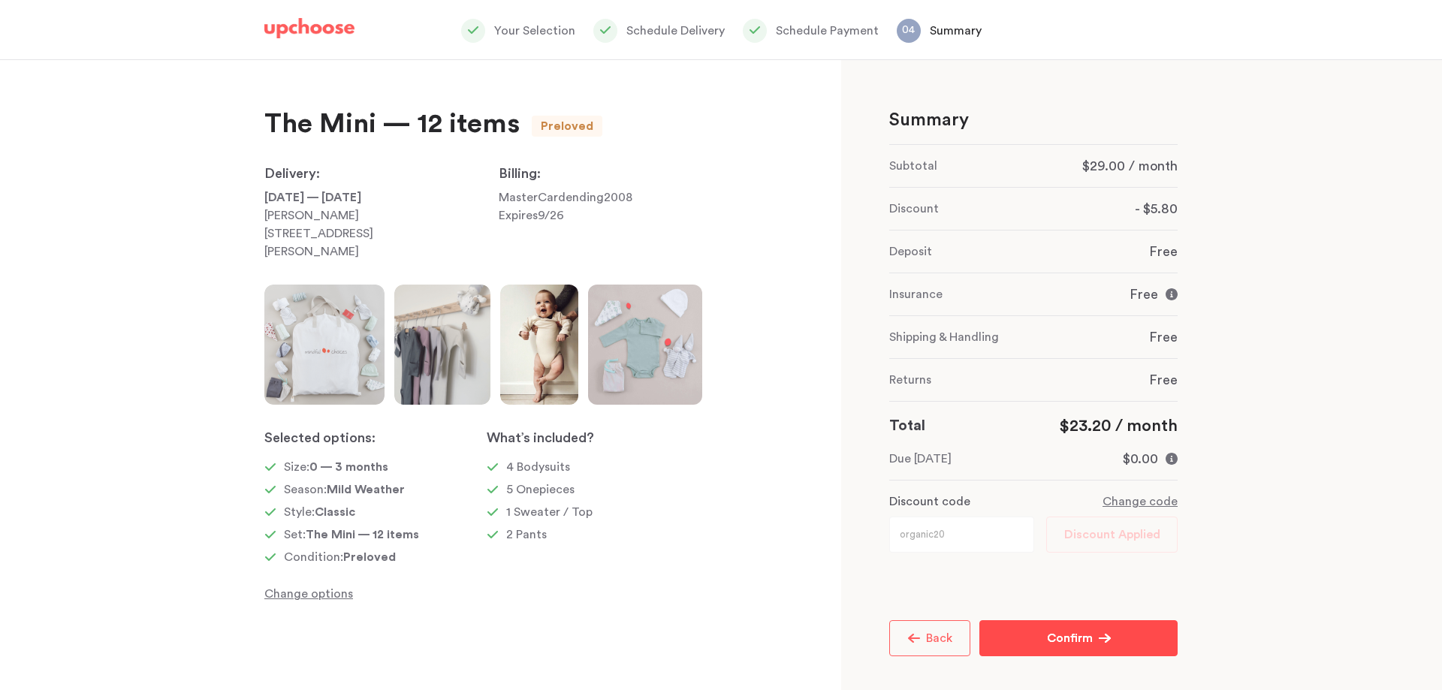
click at [1096, 646] on span "Confirm" at bounding box center [1073, 638] width 52 height 18
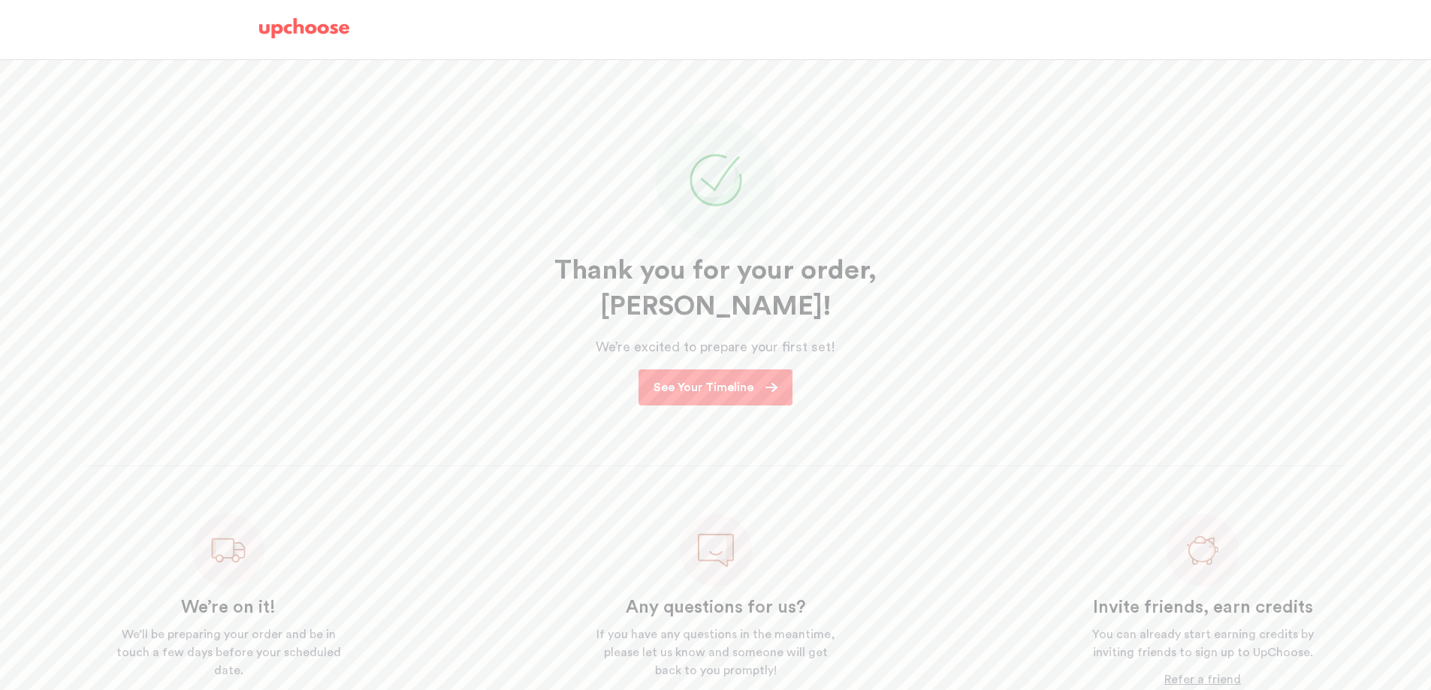
click at [750, 379] on p "See Your Timeline" at bounding box center [703, 388] width 100 height 18
